Goal: Task Accomplishment & Management: Complete application form

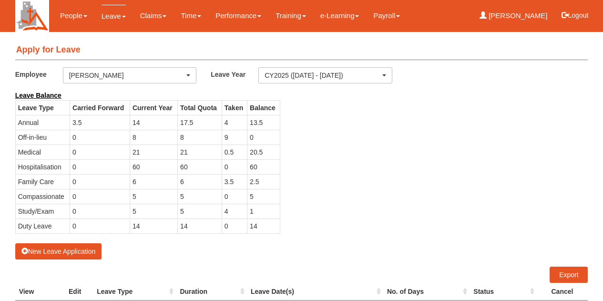
select select "50"
click at [66, 248] on button "New Leave Application" at bounding box center [58, 251] width 87 height 16
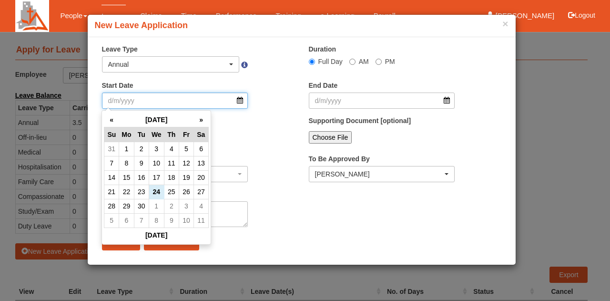
click at [192, 102] on input "Start Date" at bounding box center [175, 101] width 146 height 16
click at [204, 120] on th "»" at bounding box center [201, 120] width 15 height 15
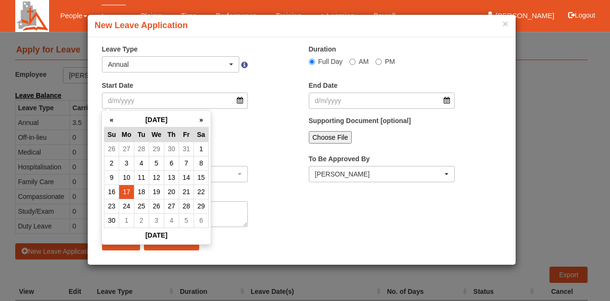
click at [124, 186] on td "17" at bounding box center [126, 192] width 15 height 14
type input "[DATE]"
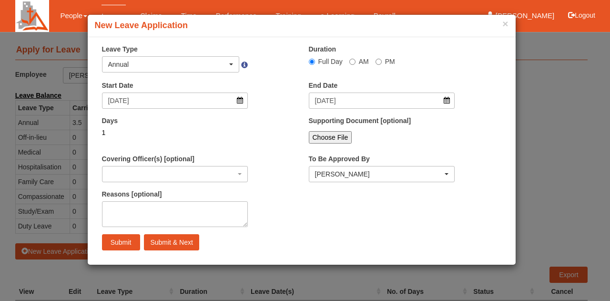
select select
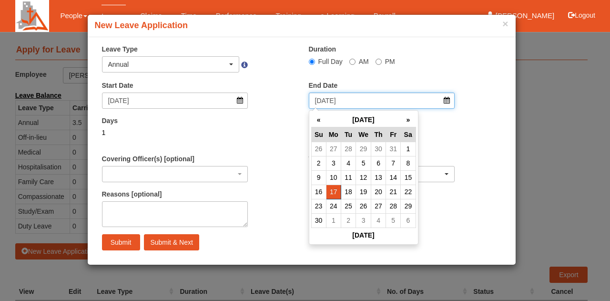
click at [386, 104] on input "[DATE]" at bounding box center [382, 101] width 146 height 16
click at [378, 192] on td "20" at bounding box center [379, 192] width 15 height 14
type input "[DATE]"
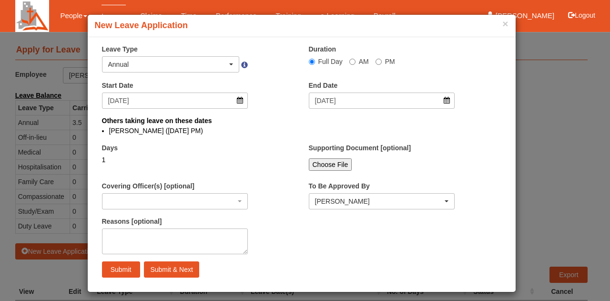
select select
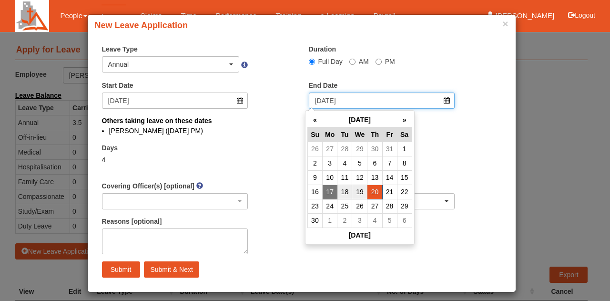
click at [441, 103] on input "[DATE]" at bounding box center [382, 101] width 146 height 16
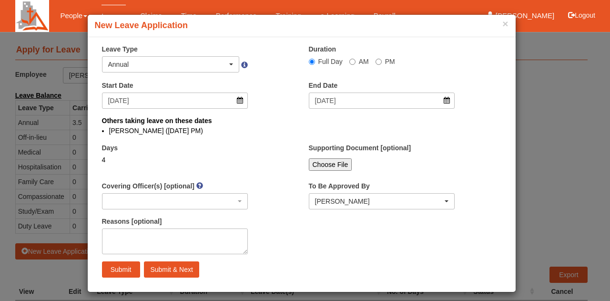
click at [446, 167] on div "Choose File" at bounding box center [382, 164] width 146 height 12
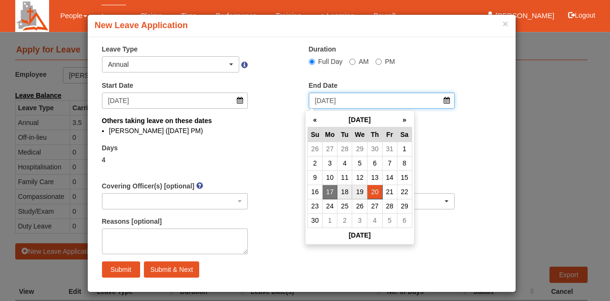
click at [372, 102] on input "[DATE]" at bounding box center [382, 101] width 146 height 16
click at [388, 191] on td "21" at bounding box center [390, 192] width 15 height 14
type input "[DATE]"
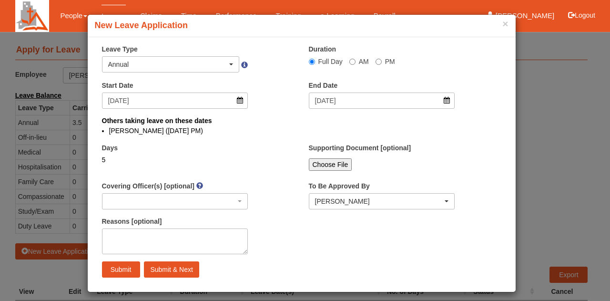
select select
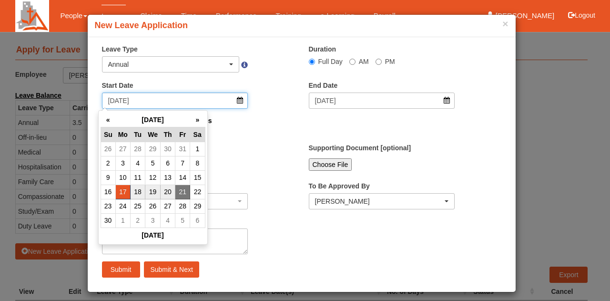
click at [187, 97] on input "[DATE]" at bounding box center [175, 101] width 146 height 16
click at [139, 190] on td "18" at bounding box center [138, 192] width 15 height 14
type input "[DATE]"
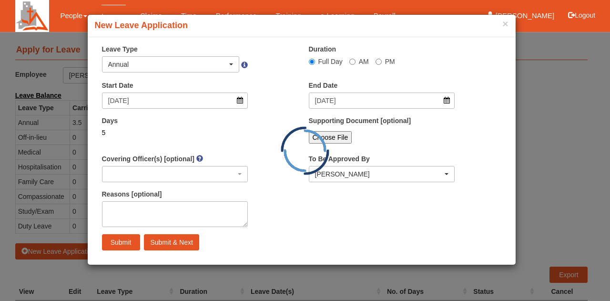
select select
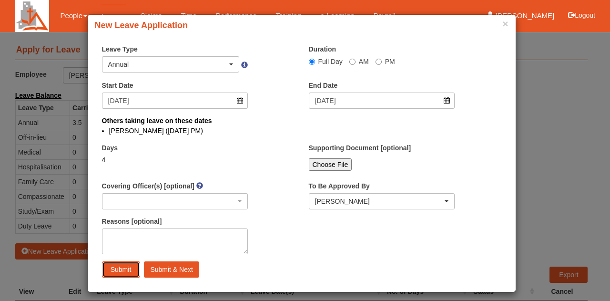
click at [127, 270] on input "Submit" at bounding box center [121, 269] width 38 height 16
select select
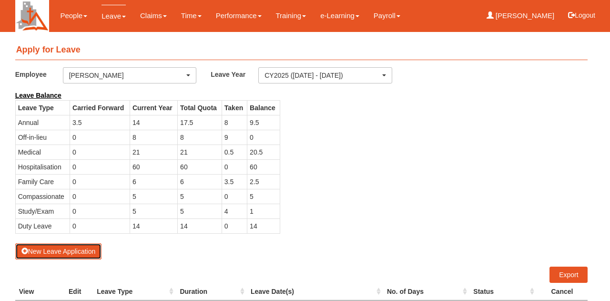
select select "50"
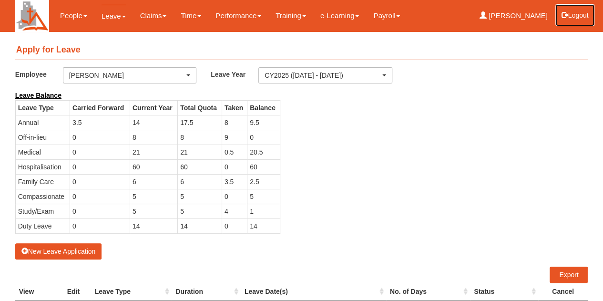
click at [578, 17] on button "Logout" at bounding box center [575, 15] width 41 height 23
